Goal: Obtain resource: Download file/media

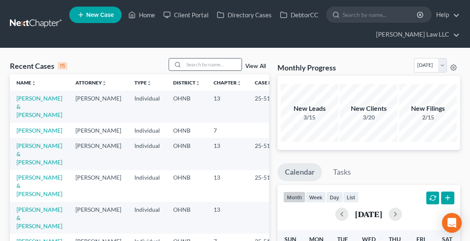
click at [205, 63] on input "search" at bounding box center [213, 65] width 58 height 12
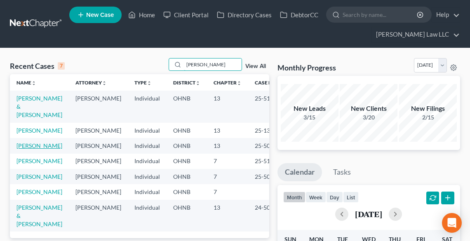
type input "BERT"
click at [31, 149] on link "[PERSON_NAME]" at bounding box center [40, 145] width 46 height 7
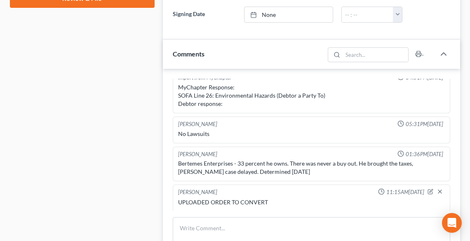
scroll to position [594, 0]
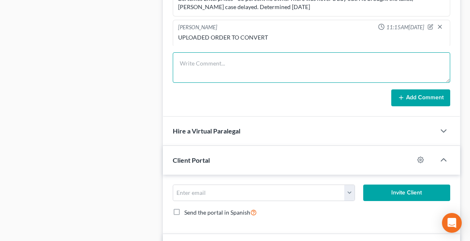
drag, startPoint x: 226, startPoint y: 68, endPoint x: 213, endPoint y: 62, distance: 14.6
click at [226, 68] on textarea at bounding box center [312, 67] width 278 height 31
type textarea "s"
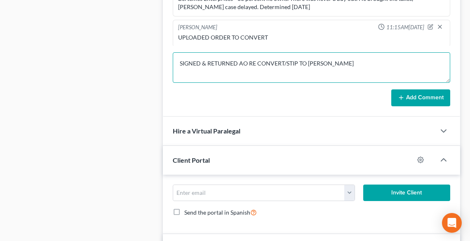
type textarea "SIGNED & RETURNED AO RE CONVERT/STIP TO CHIR MILLARD"
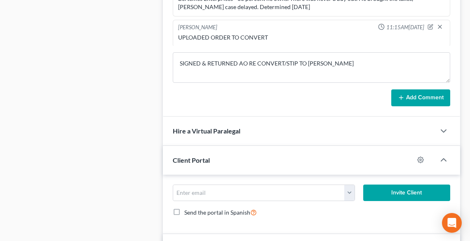
click at [418, 96] on button "Add Comment" at bounding box center [421, 98] width 59 height 17
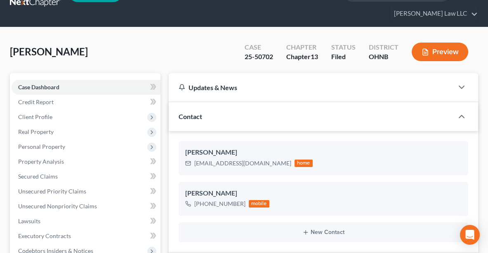
scroll to position [0, 0]
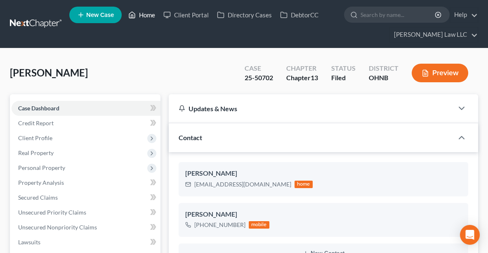
click at [143, 14] on link "Home" at bounding box center [141, 14] width 35 height 15
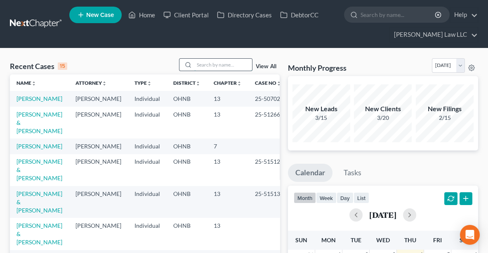
click at [235, 63] on input "search" at bounding box center [223, 65] width 58 height 12
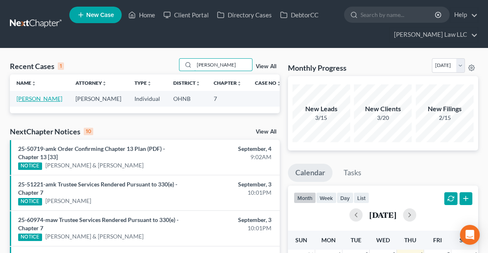
type input "turpin"
click at [21, 98] on link "[PERSON_NAME]" at bounding box center [40, 98] width 46 height 7
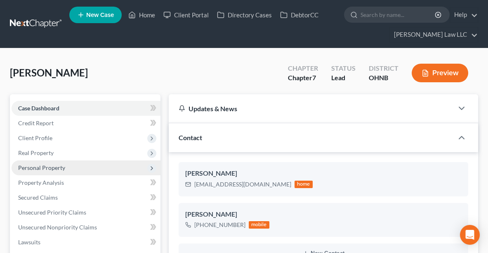
click at [43, 165] on span "Personal Property" at bounding box center [41, 167] width 47 height 7
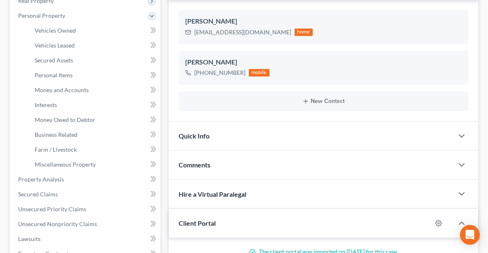
scroll to position [153, 0]
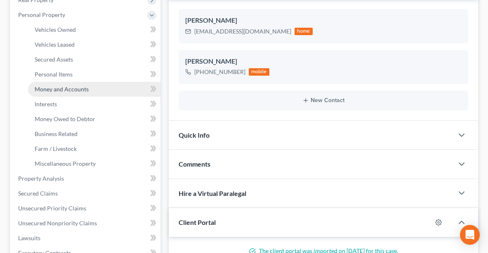
click at [61, 90] on span "Money and Accounts" at bounding box center [62, 88] width 54 height 7
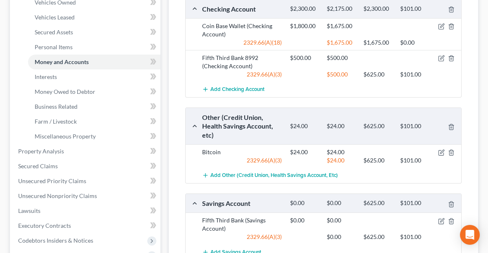
scroll to position [183, 0]
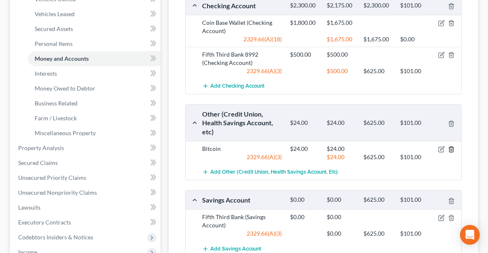
click at [450, 152] on icon "button" at bounding box center [451, 149] width 7 height 7
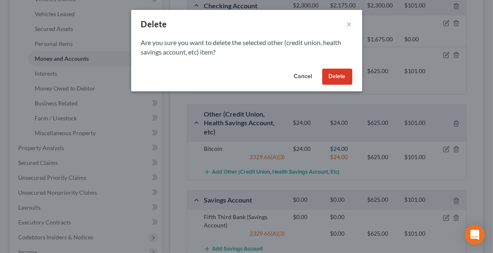
click at [341, 74] on button "Delete" at bounding box center [337, 77] width 30 height 17
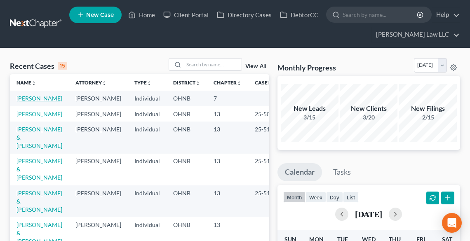
click at [41, 97] on link "[PERSON_NAME]" at bounding box center [40, 98] width 46 height 7
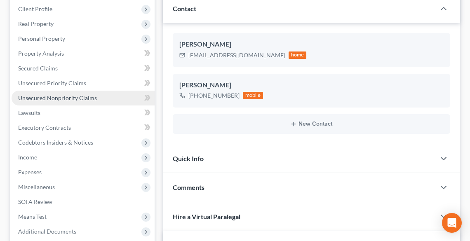
scroll to position [264, 0]
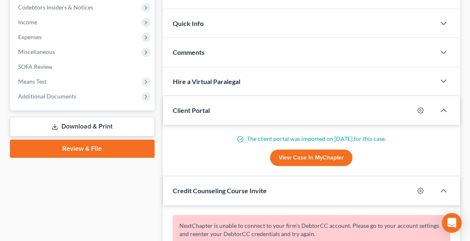
click at [92, 121] on link "Download & Print" at bounding box center [82, 126] width 145 height 19
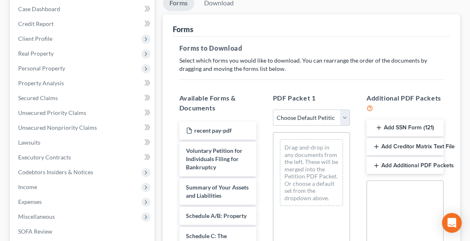
scroll to position [198, 0]
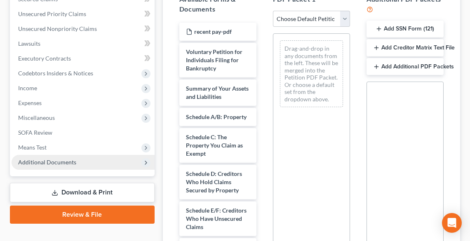
click at [62, 160] on span "Additional Documents" at bounding box center [47, 162] width 58 height 7
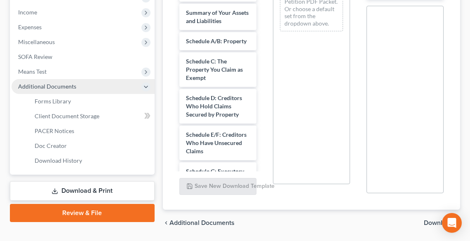
scroll to position [297, 0]
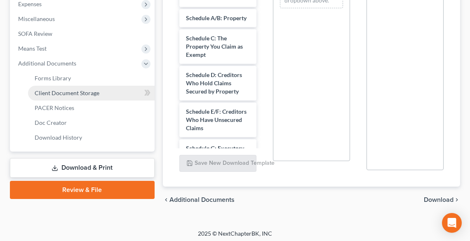
click at [62, 94] on span "Client Document Storage" at bounding box center [67, 93] width 65 height 7
select select "20"
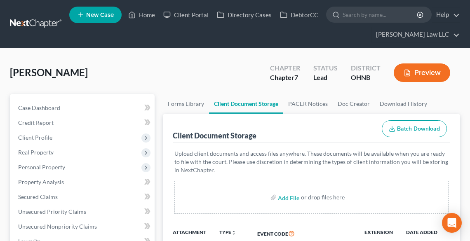
select select "20"
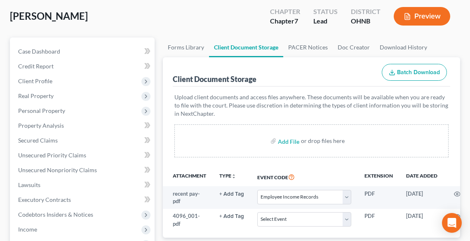
scroll to position [165, 0]
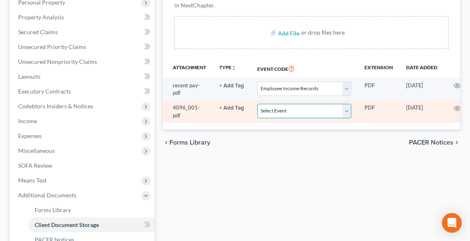
click at [288, 111] on select "Select Event 20 Largest Unsecured Creditors Amended List of Creditors (Fee) Ame…" at bounding box center [304, 111] width 94 height 14
select select "16"
click at [257, 104] on select "Select Event 20 Largest Unsecured Creditors Amended List of Creditors (Fee) Ame…" at bounding box center [304, 111] width 94 height 14
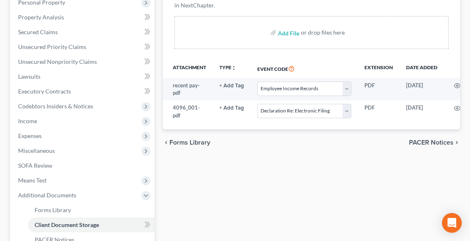
click at [260, 156] on div "chevron_left Forms Library PACER Notices chevron_right" at bounding box center [312, 143] width 298 height 26
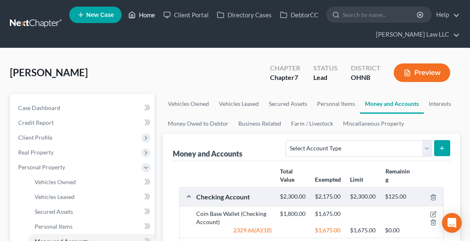
click at [152, 14] on link "Home" at bounding box center [141, 14] width 35 height 15
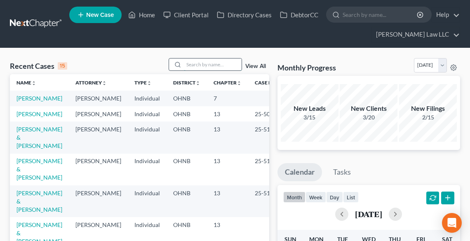
click at [187, 63] on input "search" at bounding box center [213, 65] width 58 height 12
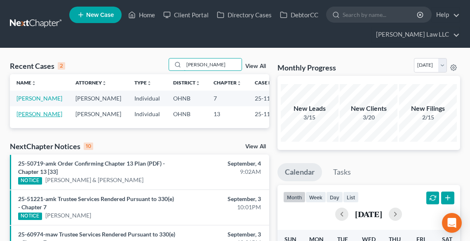
type input "[PERSON_NAME]"
click at [31, 118] on link "[PERSON_NAME]" at bounding box center [40, 114] width 46 height 7
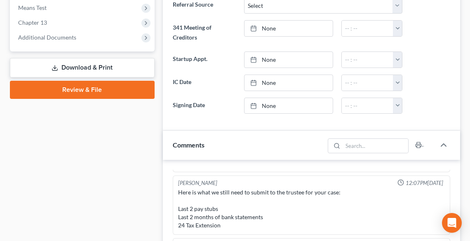
scroll to position [264, 0]
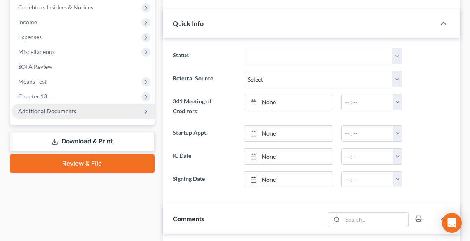
click at [58, 111] on span "Additional Documents" at bounding box center [47, 111] width 58 height 7
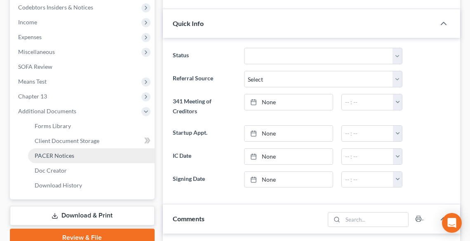
click at [65, 156] on span "PACER Notices" at bounding box center [55, 155] width 40 height 7
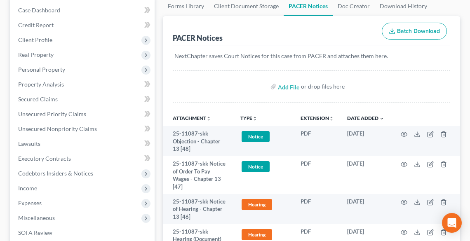
scroll to position [99, 0]
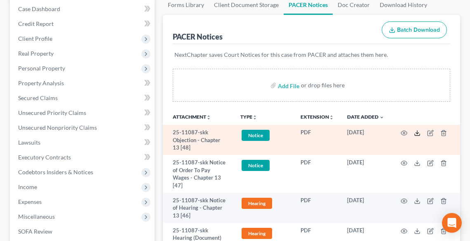
click at [418, 132] on icon at bounding box center [417, 133] width 7 height 7
